Goal: Transaction & Acquisition: Purchase product/service

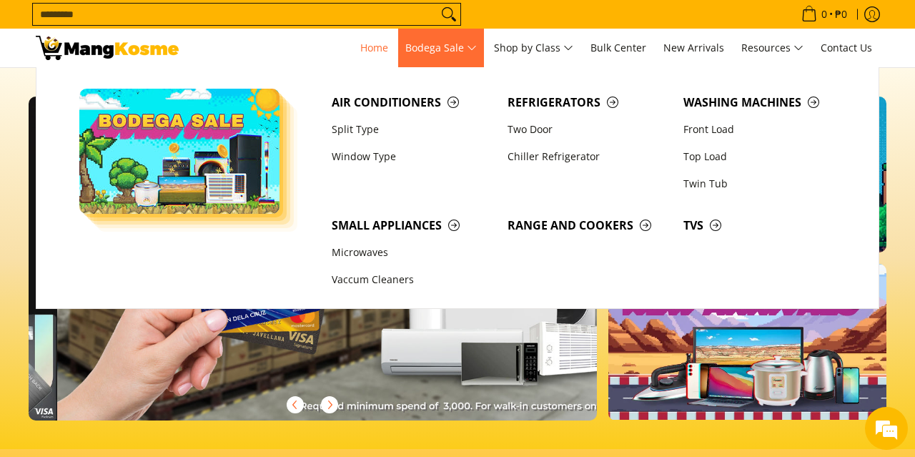
scroll to position [0, 1137]
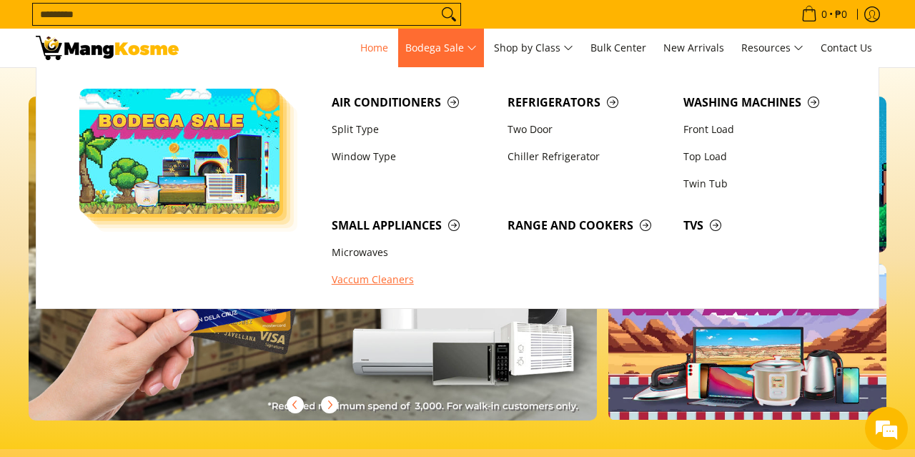
click at [387, 280] on link "Vaccum Cleaners" at bounding box center [413, 280] width 176 height 27
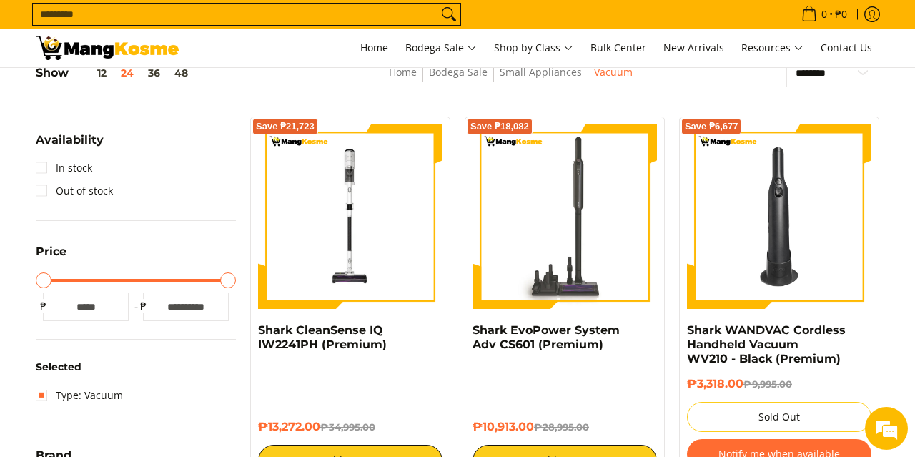
scroll to position [206, 0]
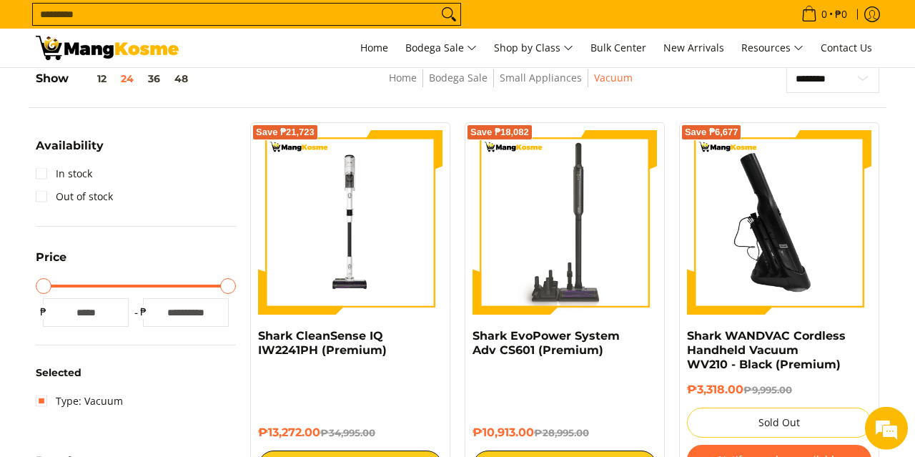
click at [773, 206] on img at bounding box center [779, 222] width 184 height 184
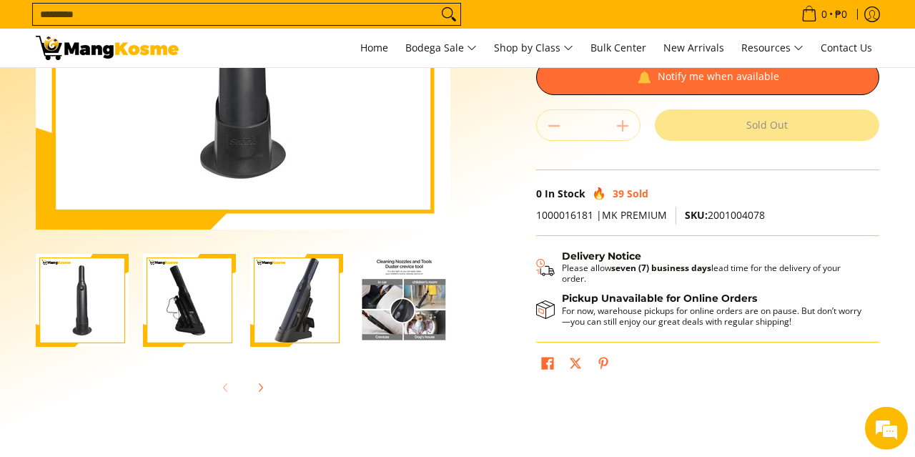
scroll to position [283, 0]
